Goal: Communication & Community: Answer question/provide support

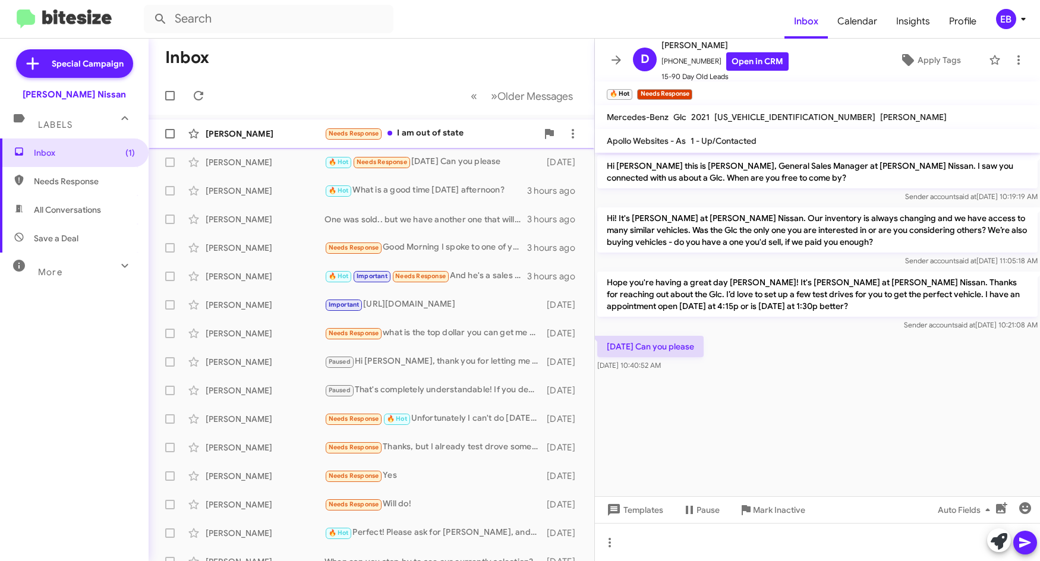
click at [262, 132] on div "[PERSON_NAME]" at bounding box center [265, 134] width 119 height 12
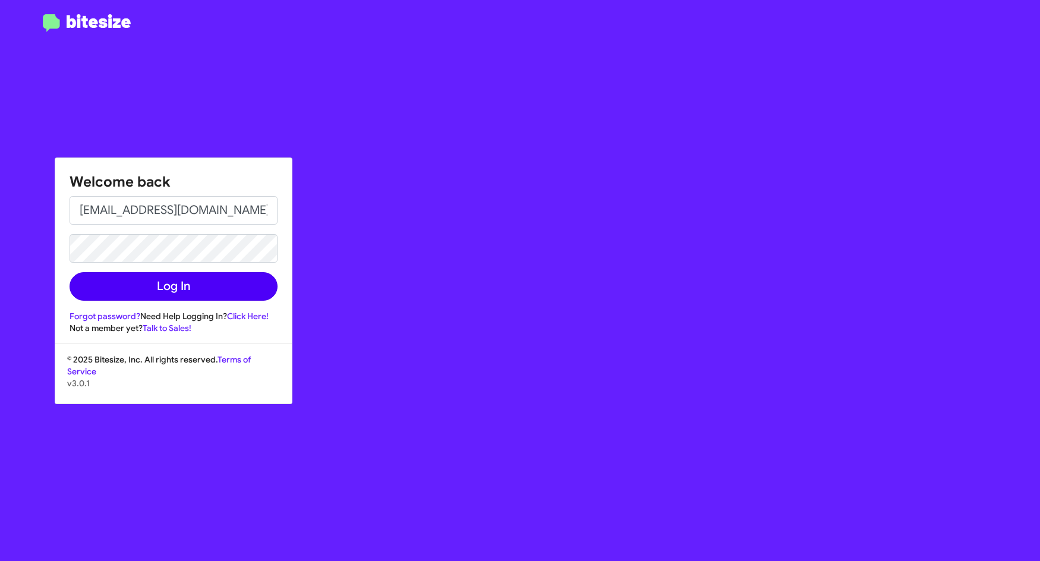
click at [147, 316] on div "Forgot password? Need Help Logging In? Click Here!" at bounding box center [174, 316] width 208 height 12
click at [163, 276] on button "Log In" at bounding box center [174, 286] width 208 height 29
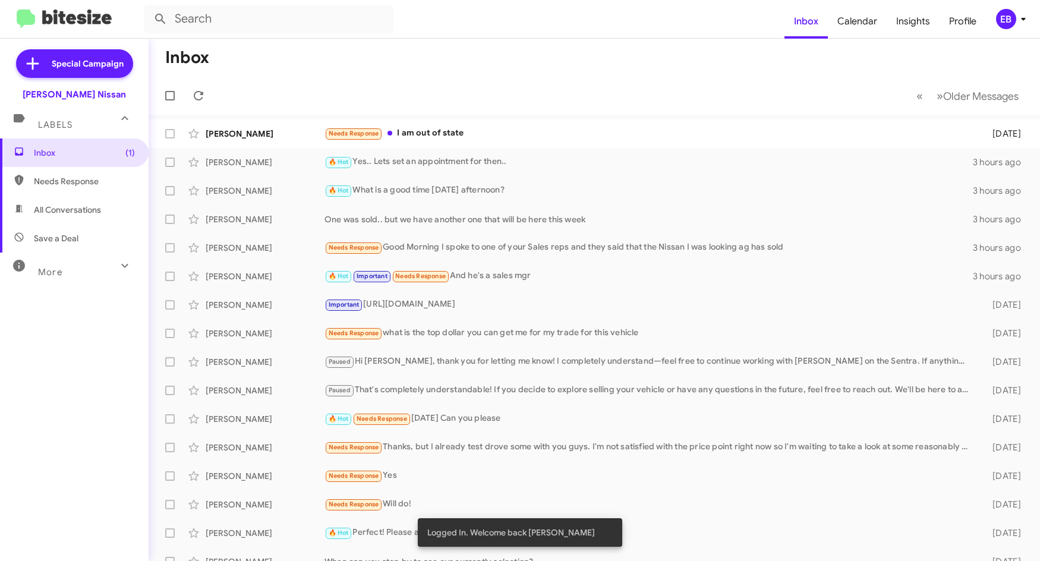
click at [488, 75] on mat-toolbar-row "Inbox" at bounding box center [595, 58] width 892 height 38
